Goal: Task Accomplishment & Management: Manage account settings

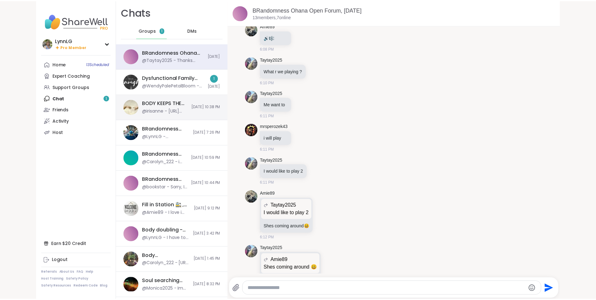
scroll to position [4302, 0]
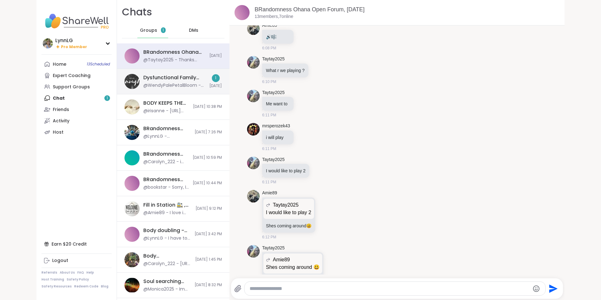
click at [163, 84] on div "@WendyPalePetalBloom - Hey everyone! Make sure to bring a notebook and pen [DAT…" at bounding box center [174, 85] width 62 height 6
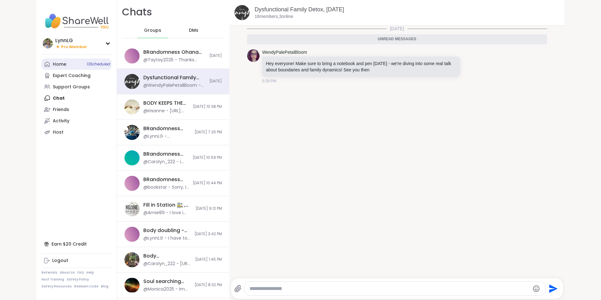
click at [91, 65] on span "13 Scheduled" at bounding box center [98, 64] width 23 height 5
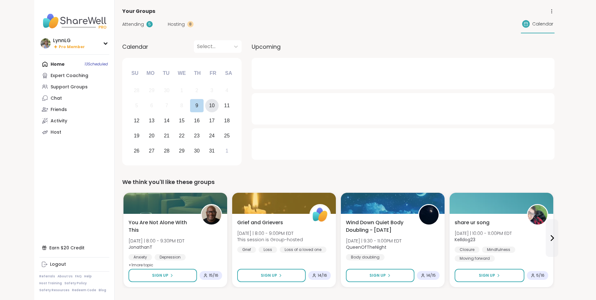
click at [213, 108] on div "10" at bounding box center [212, 105] width 6 height 8
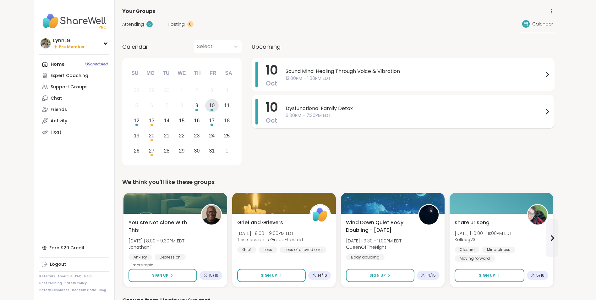
click at [367, 117] on span "6:00PM - 7:30PM EDT" at bounding box center [415, 115] width 258 height 7
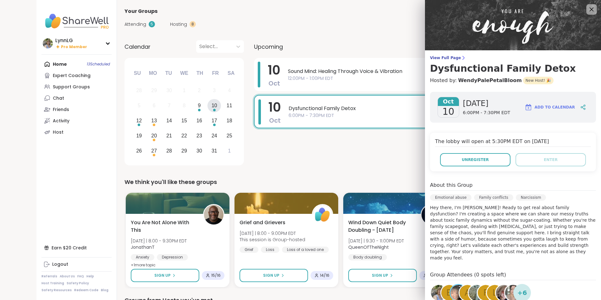
click at [590, 8] on icon at bounding box center [592, 10] width 4 height 4
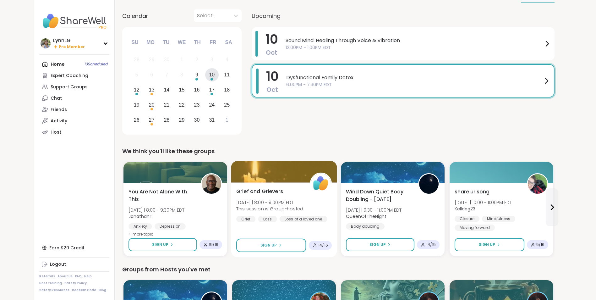
scroll to position [31, 0]
click at [305, 205] on div "Grief and Grievers [DATE] | 8:00 - 9:00PM EDT This session is Group-hosted Grie…" at bounding box center [284, 204] width 96 height 35
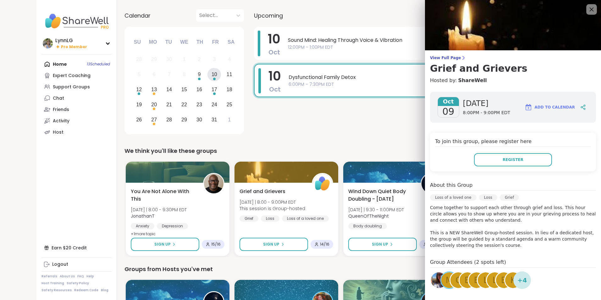
click at [588, 8] on icon at bounding box center [592, 9] width 8 height 8
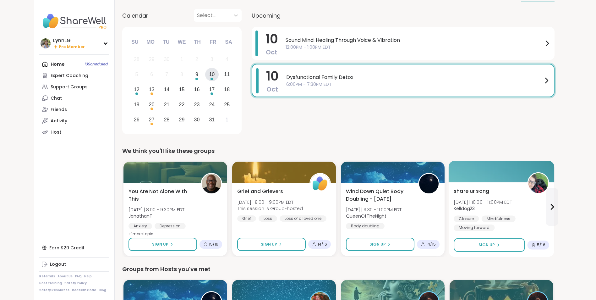
click at [528, 211] on div "share ur song [DATE] | 10:00 - 11:00PM EDT Kelldog23 Closure Mindfulness Moving…" at bounding box center [502, 209] width 96 height 44
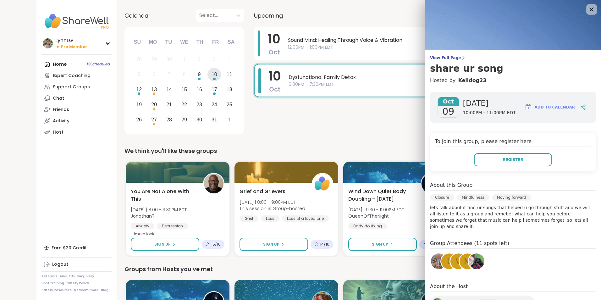
click at [590, 10] on icon at bounding box center [592, 10] width 4 height 4
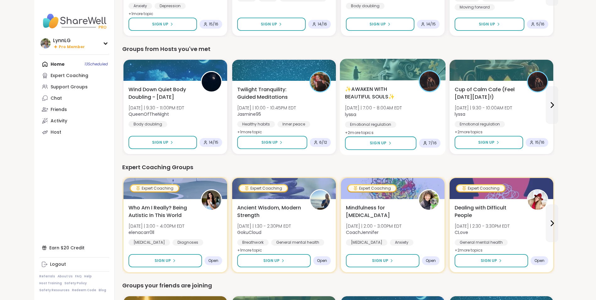
scroll to position [251, 0]
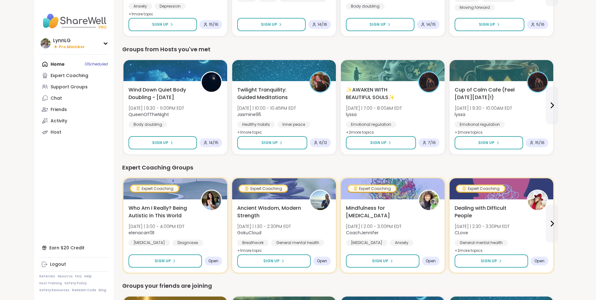
click at [93, 64] on div "Home 13 Scheduled Expert Coaching Support Groups Chat Friends Activity Host" at bounding box center [74, 97] width 70 height 79
click at [91, 64] on div "Home 13 Scheduled Expert Coaching Support Groups Chat Friends Activity Host" at bounding box center [74, 97] width 70 height 79
click at [69, 41] on div "LynnLG" at bounding box center [69, 40] width 32 height 7
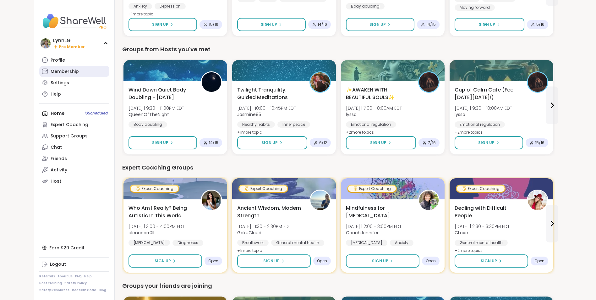
click at [66, 70] on div "Membership" at bounding box center [65, 72] width 28 height 6
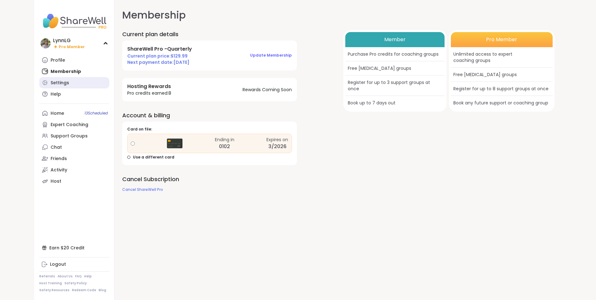
click at [65, 84] on div "Settings" at bounding box center [60, 83] width 19 height 6
select select "**"
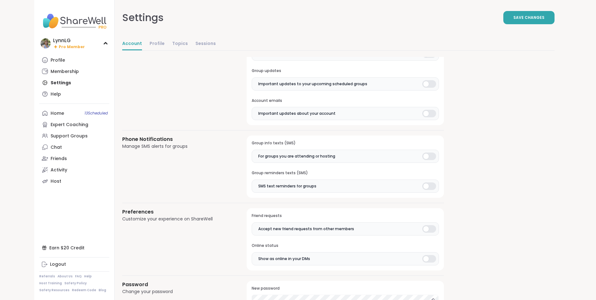
scroll to position [347, 0]
click at [289, 188] on span "SMS text reminders for groups" at bounding box center [287, 187] width 58 height 6
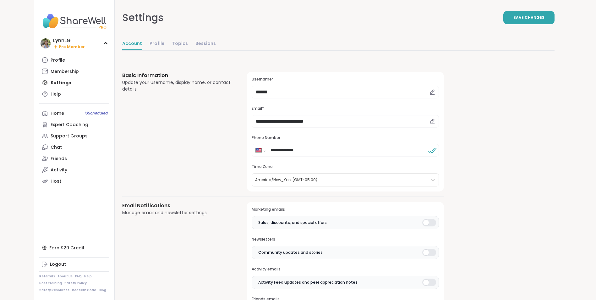
scroll to position [0, 0]
click at [177, 42] on link "Topics" at bounding box center [180, 44] width 16 height 13
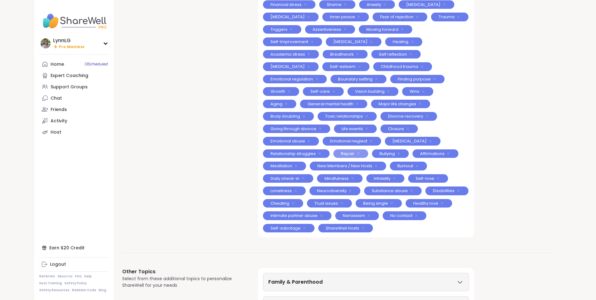
scroll to position [124, 0]
click at [328, 204] on span "Trust issues" at bounding box center [327, 203] width 24 height 6
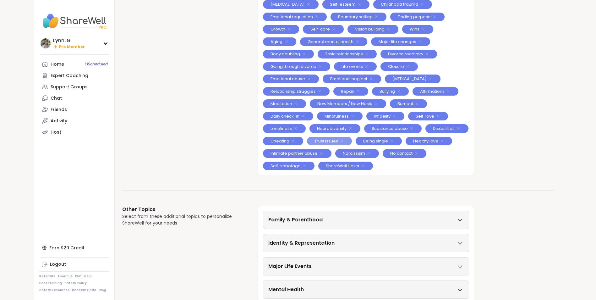
scroll to position [187, 0]
click at [326, 137] on span "Trust issues" at bounding box center [327, 140] width 24 height 6
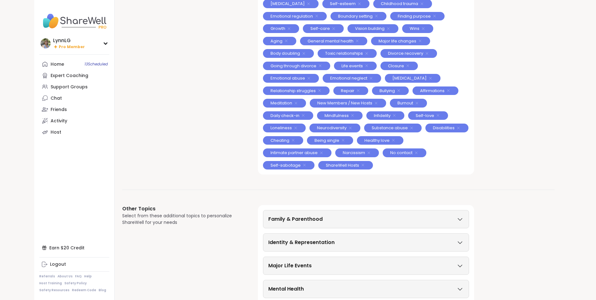
click at [345, 216] on div "Family & Parenthood" at bounding box center [366, 219] width 196 height 8
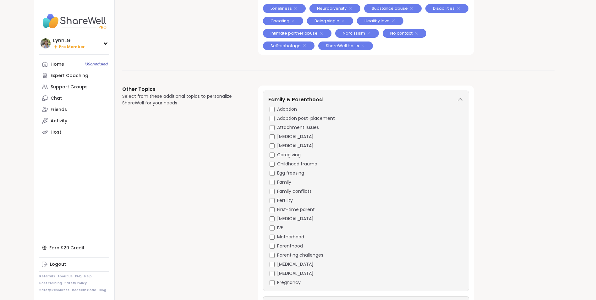
click at [274, 240] on div "Adoption Adoption post-placement Attachment issues [MEDICAL_DATA] [MEDICAL_DATA…" at bounding box center [366, 196] width 196 height 180
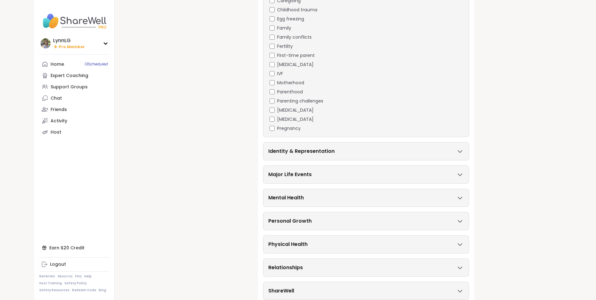
scroll to position [485, 0]
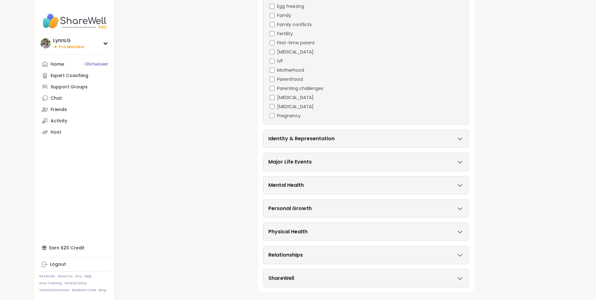
click at [358, 254] on div "Relationships" at bounding box center [366, 255] width 196 height 8
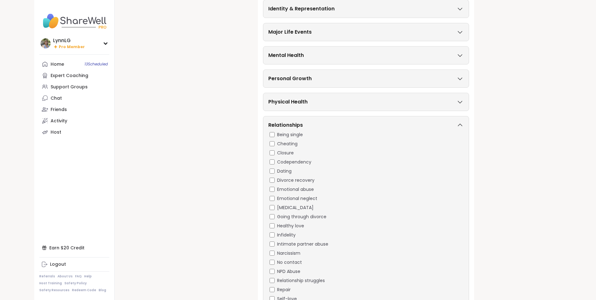
scroll to position [615, 0]
click at [273, 272] on div "NPD Abuse" at bounding box center [366, 271] width 196 height 7
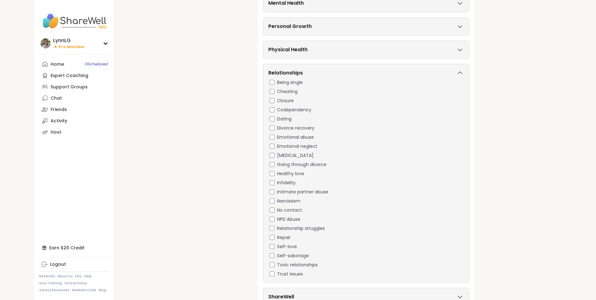
scroll to position [686, 0]
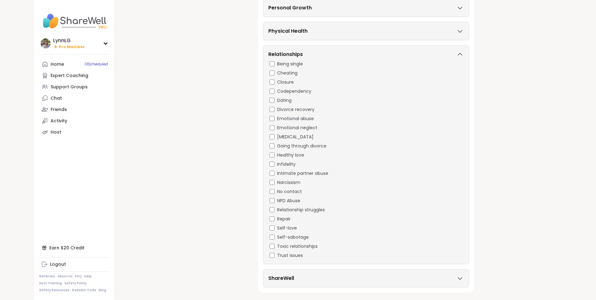
click at [378, 283] on div "ShareWell" at bounding box center [366, 278] width 206 height 18
click at [458, 274] on div "ShareWell" at bounding box center [366, 278] width 196 height 8
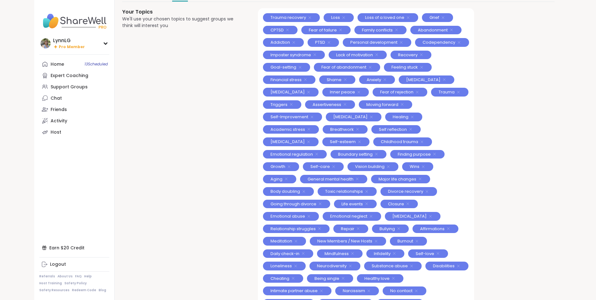
scroll to position [0, 0]
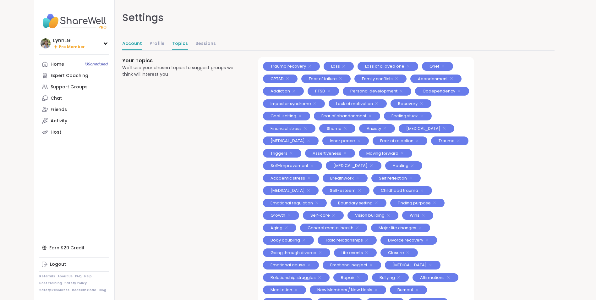
click at [131, 46] on link "Account" at bounding box center [132, 44] width 20 height 13
select select "**"
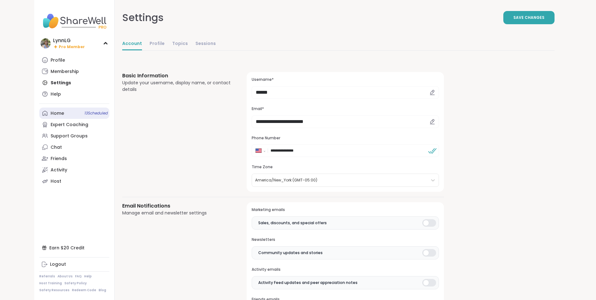
click at [89, 113] on span "13 Scheduled" at bounding box center [96, 113] width 23 height 5
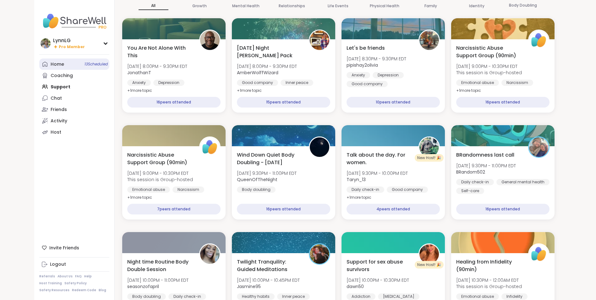
click at [96, 63] on span "13 Scheduled" at bounding box center [96, 64] width 23 height 5
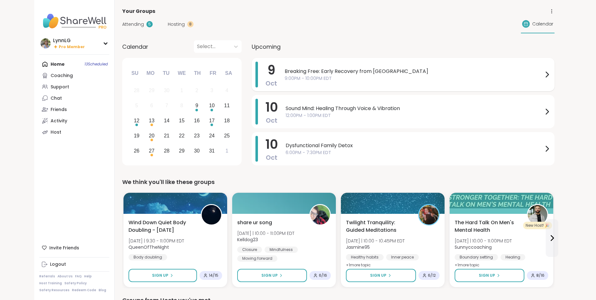
click at [417, 75] on span "Breaking Free: Early Recovery from [GEOGRAPHIC_DATA]" at bounding box center [414, 72] width 259 height 8
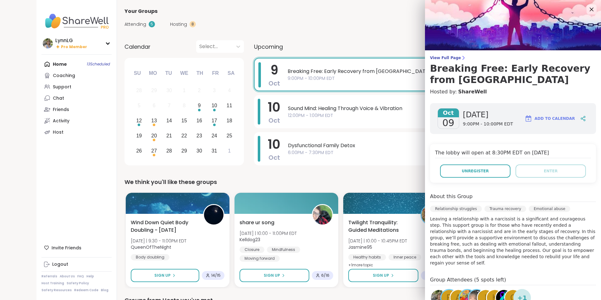
click at [359, 30] on div "Attending 5 Hosting 8 Calendar" at bounding box center [340, 24] width 433 height 18
